Goal: Task Accomplishment & Management: Manage account settings

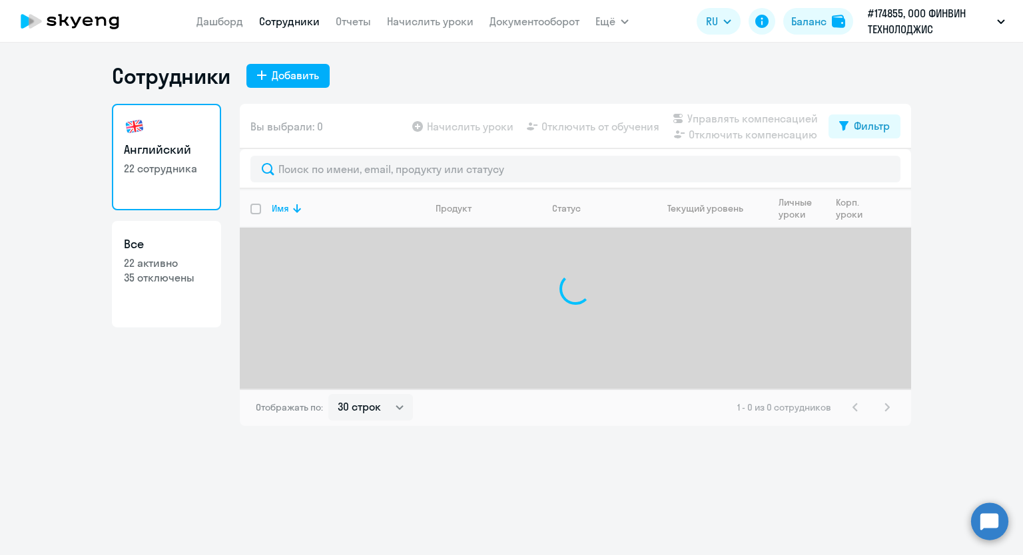
select select "30"
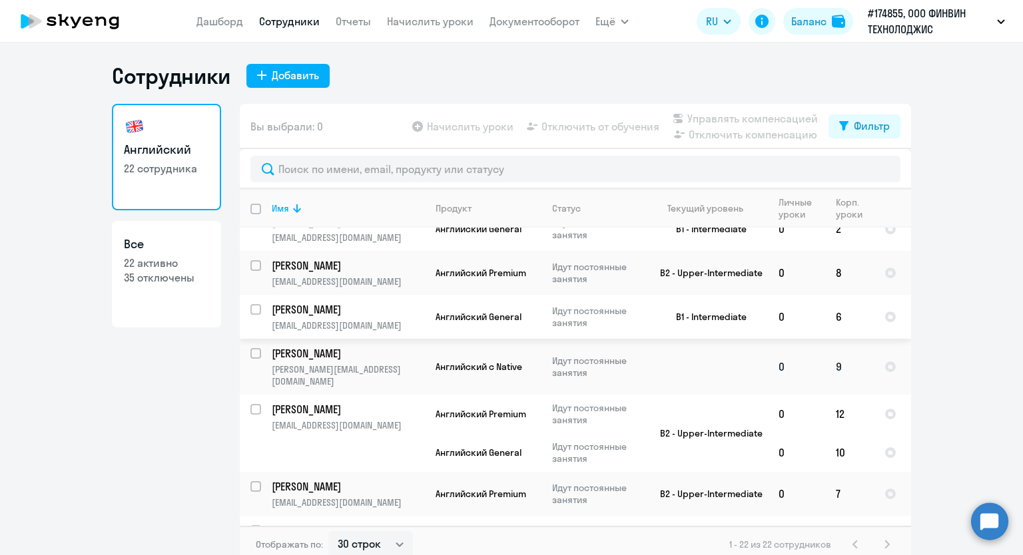
scroll to position [133, 0]
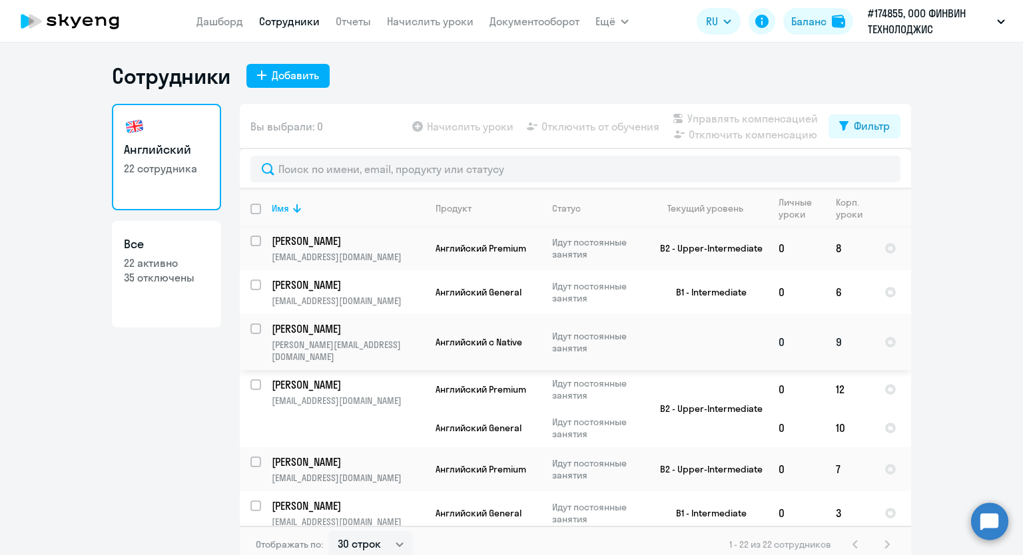
click at [250, 329] on input "select row 38491483" at bounding box center [263, 337] width 27 height 27
checkbox input "true"
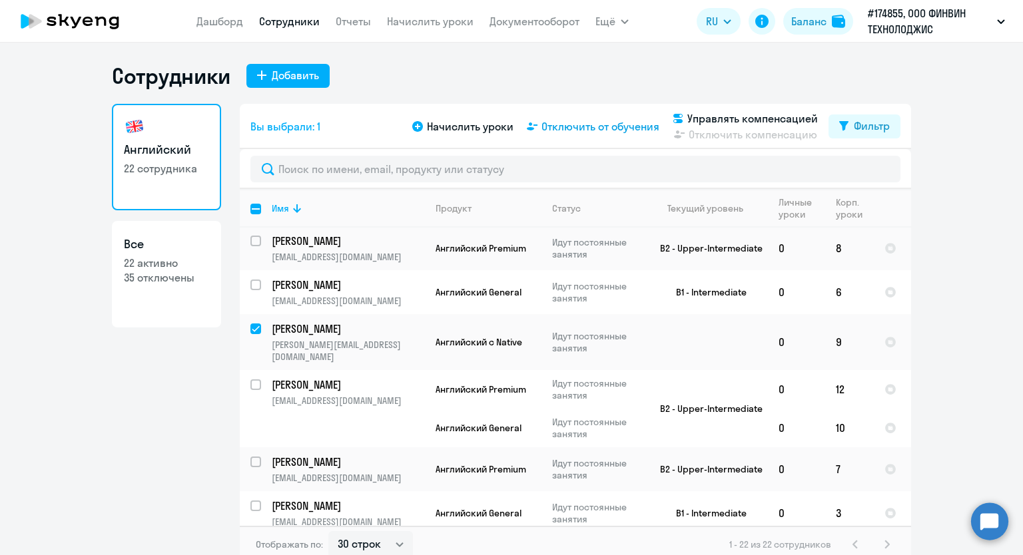
click at [567, 128] on span "Отключить от обучения" at bounding box center [600, 127] width 118 height 16
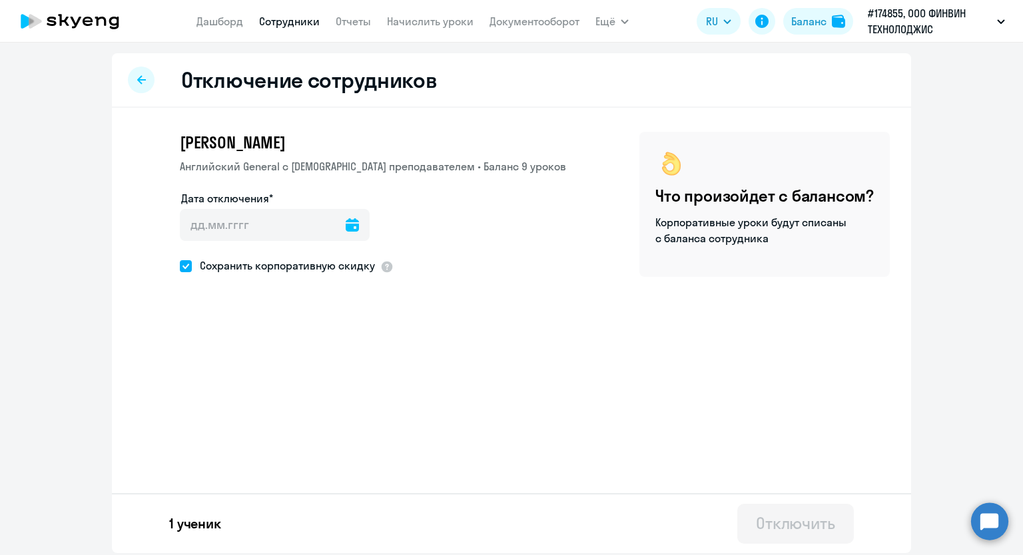
click at [346, 225] on icon at bounding box center [352, 224] width 13 height 13
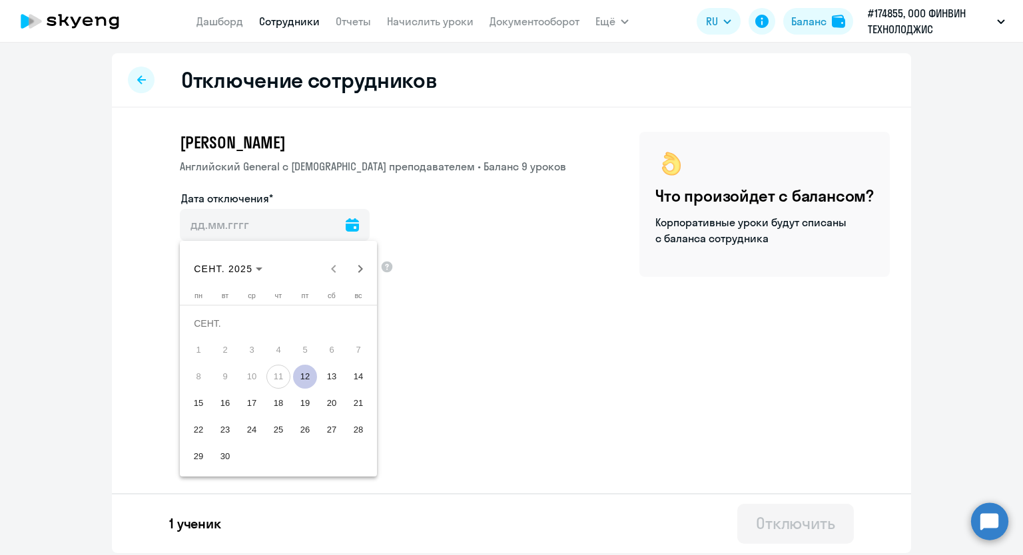
click at [308, 379] on span "12" at bounding box center [305, 377] width 24 height 24
type input "[DATE]"
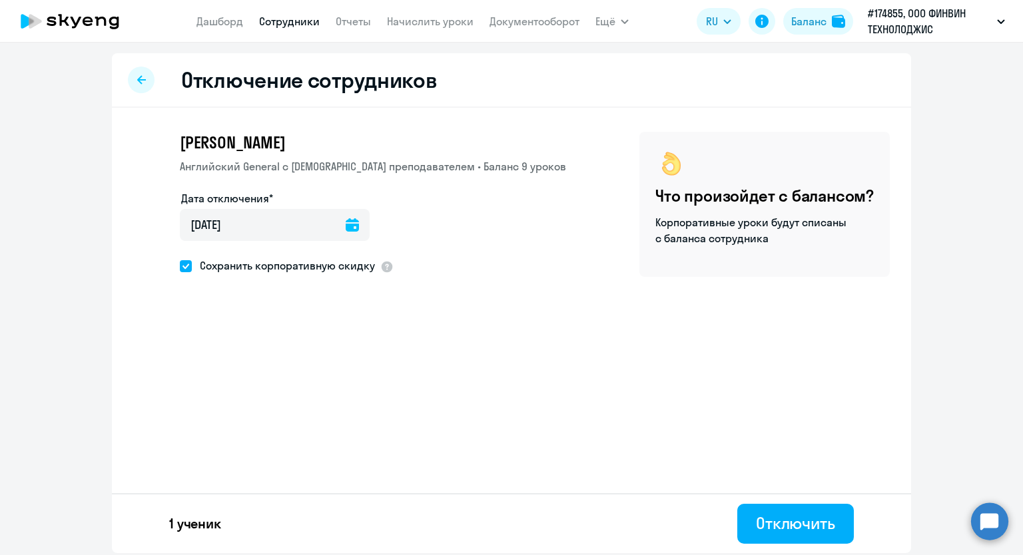
click at [186, 262] on span at bounding box center [186, 266] width 12 height 12
click at [180, 266] on input "Сохранить корпоративную скидку" at bounding box center [179, 266] width 1 height 1
checkbox input "false"
click at [813, 530] on div "Отключить" at bounding box center [795, 523] width 79 height 21
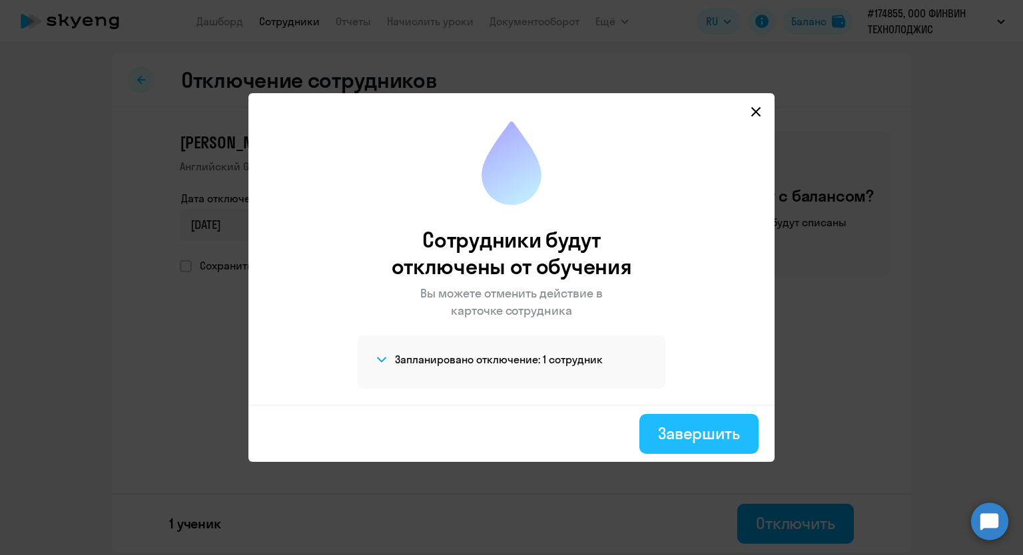
click at [714, 432] on div "Завершить" at bounding box center [699, 433] width 82 height 21
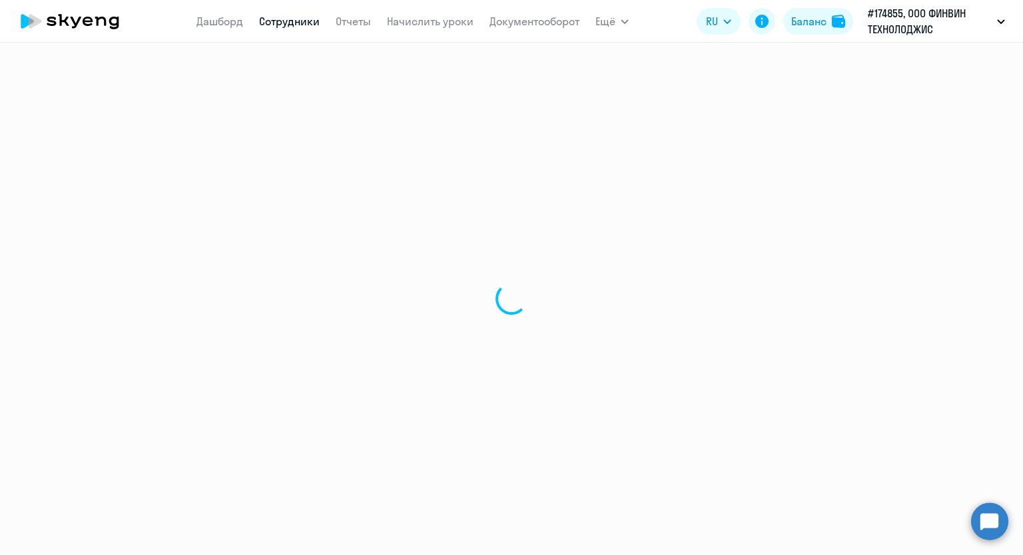
select select "30"
